Goal: Check status: Check status

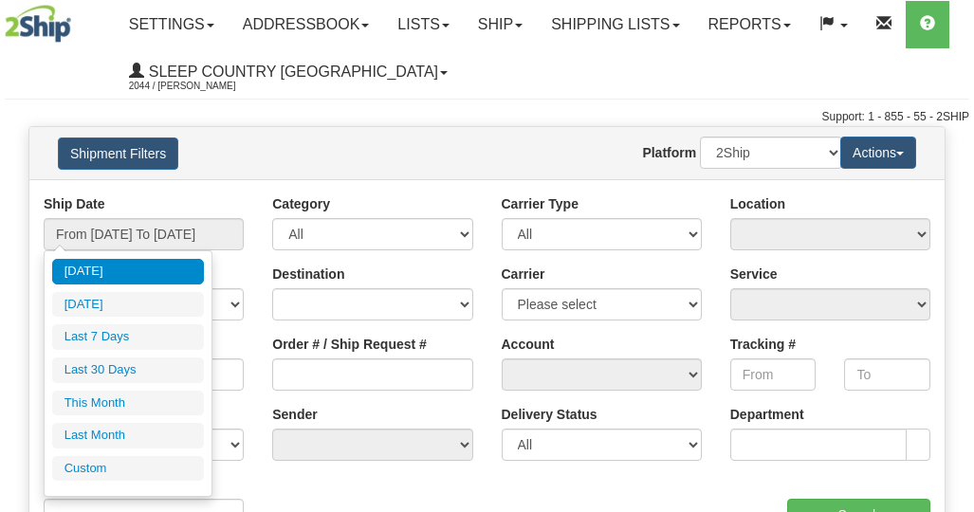
click at [131, 242] on input "From [DATE] To [DATE]" at bounding box center [144, 234] width 200 height 32
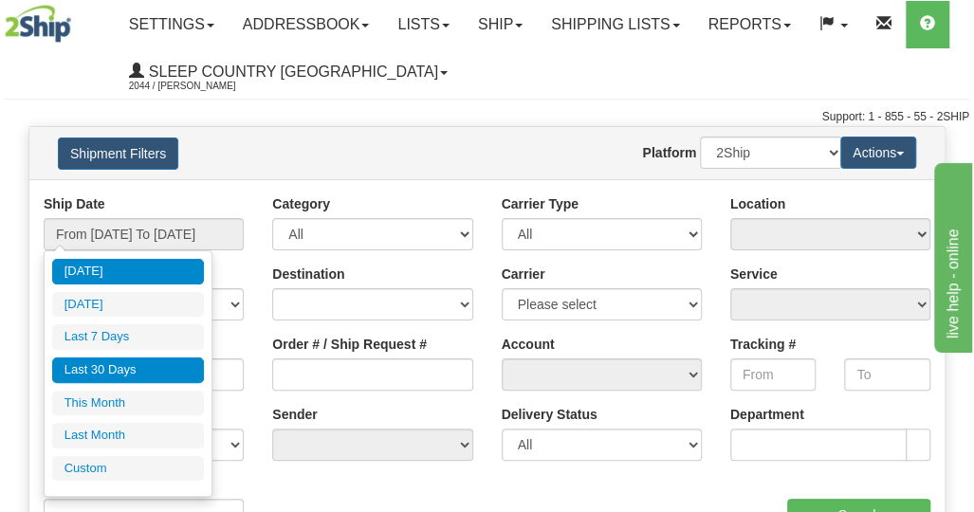
click at [121, 371] on li "Last 30 Days" at bounding box center [128, 370] width 152 height 26
type input "From [DATE] To [DATE]"
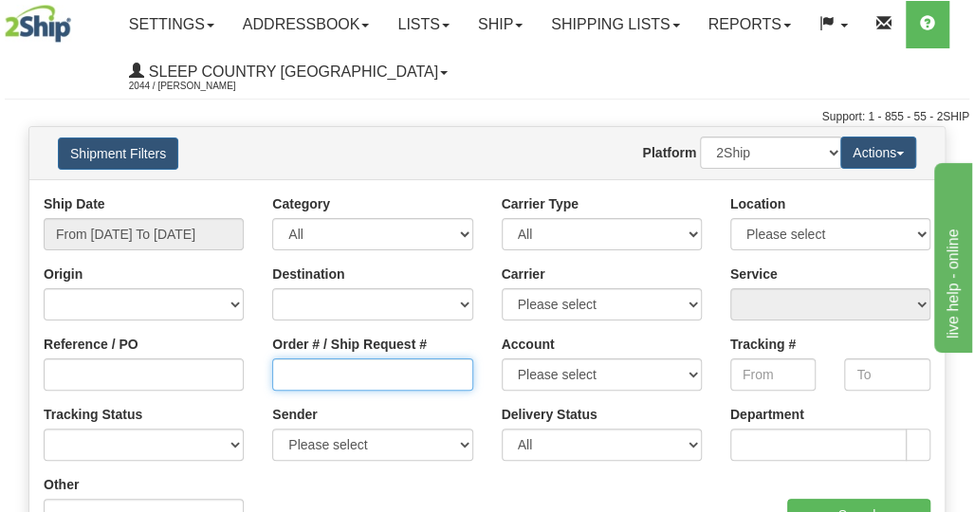
click at [351, 363] on input "Order # / Ship Request #" at bounding box center [372, 374] width 200 height 32
paste input "9000I058700"
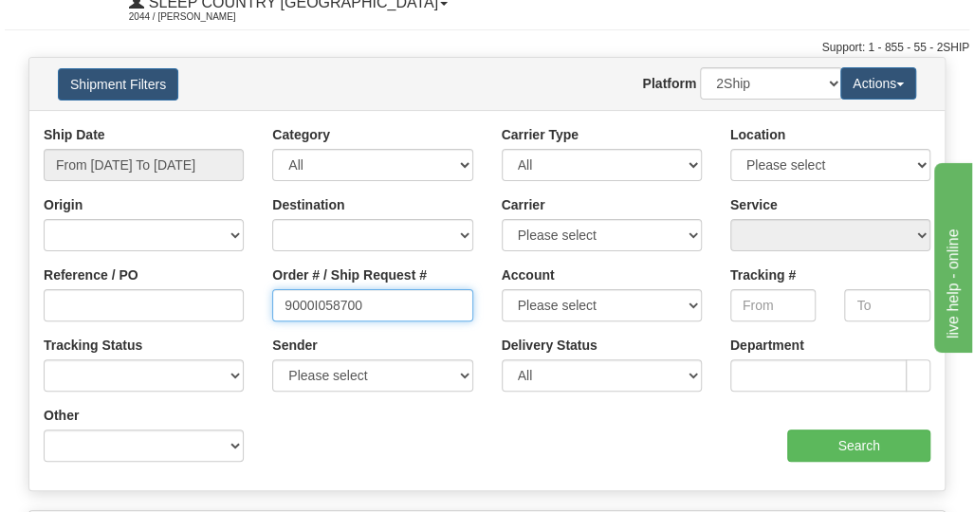
scroll to position [95, 0]
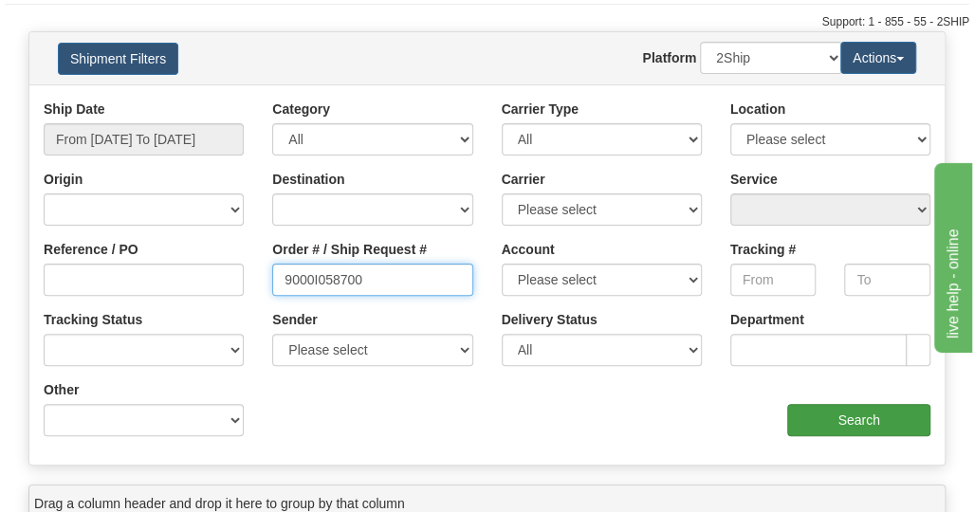
type input "9000I058700"
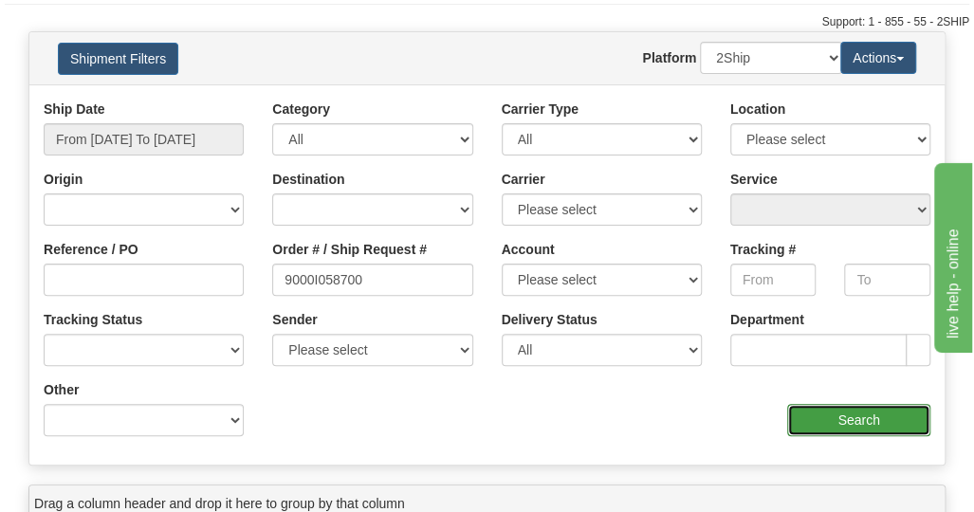
click at [815, 419] on input "Search" at bounding box center [858, 420] width 143 height 32
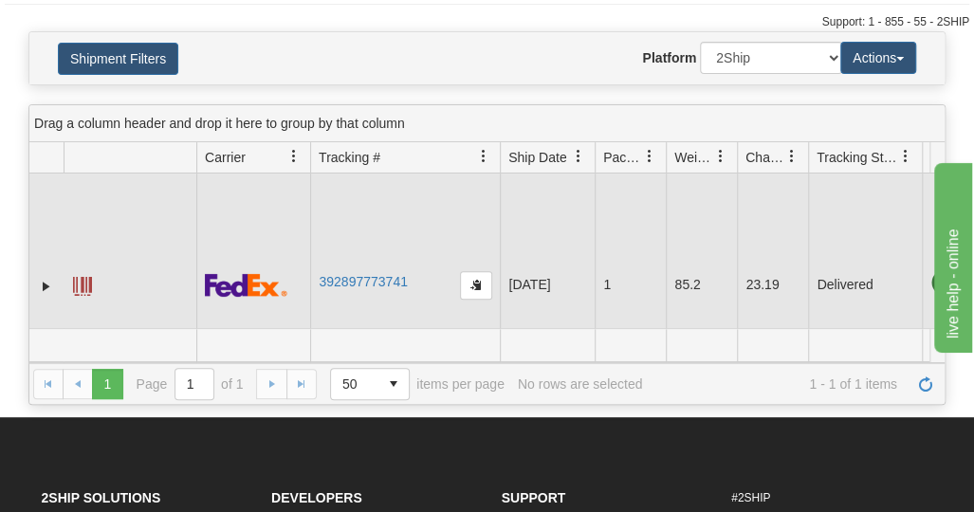
click at [383, 270] on td "392897773741" at bounding box center [405, 285] width 190 height 223
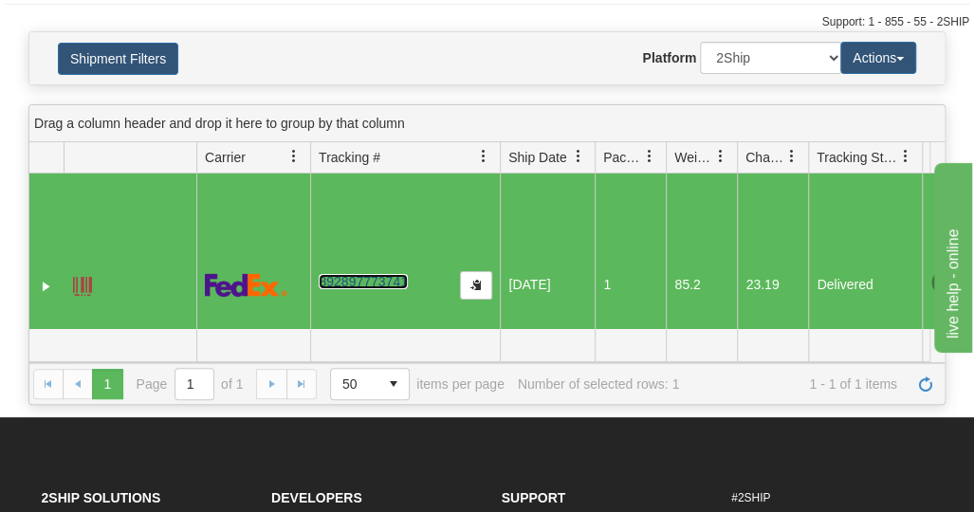
click at [382, 278] on link "392897773741" at bounding box center [363, 281] width 88 height 15
